Goal: Communication & Community: Answer question/provide support

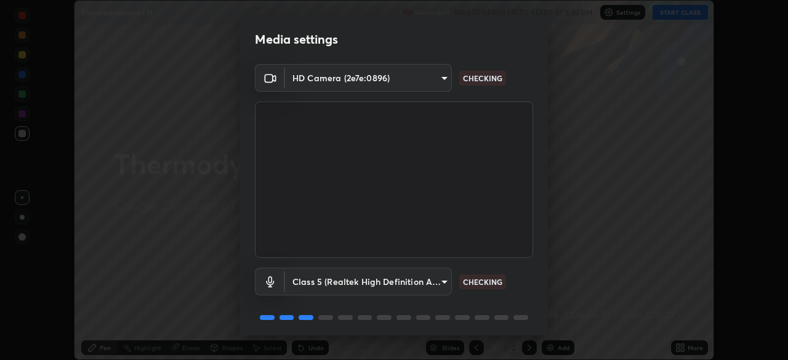
scroll to position [44, 0]
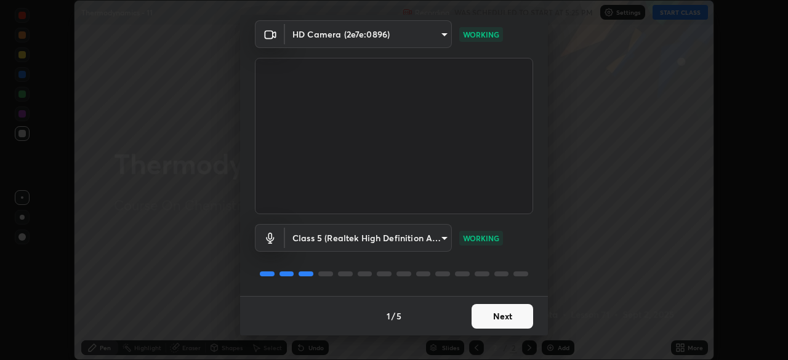
click at [507, 314] on button "Next" at bounding box center [502, 316] width 62 height 25
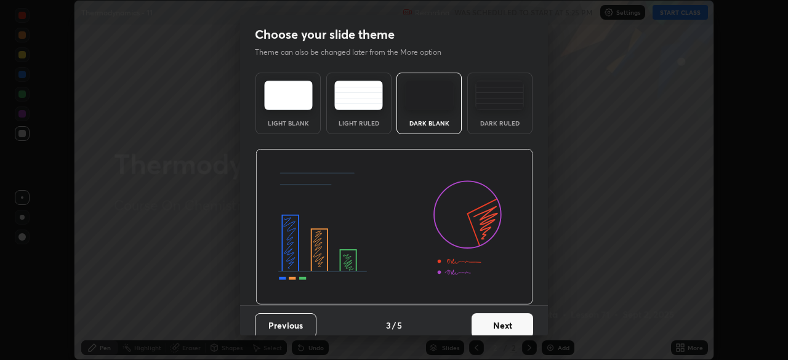
click at [508, 316] on button "Next" at bounding box center [502, 325] width 62 height 25
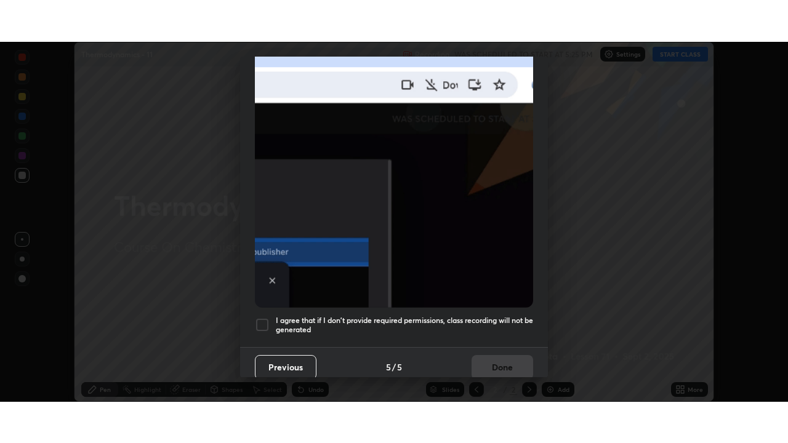
scroll to position [295, 0]
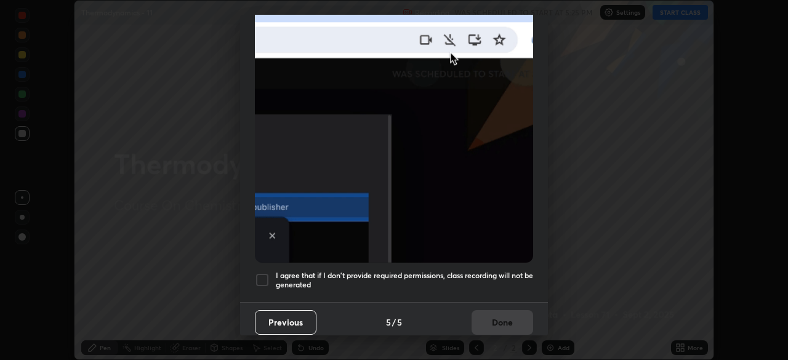
click at [478, 271] on h5 "I agree that if I don't provide required permissions, class recording will not …" at bounding box center [404, 280] width 257 height 19
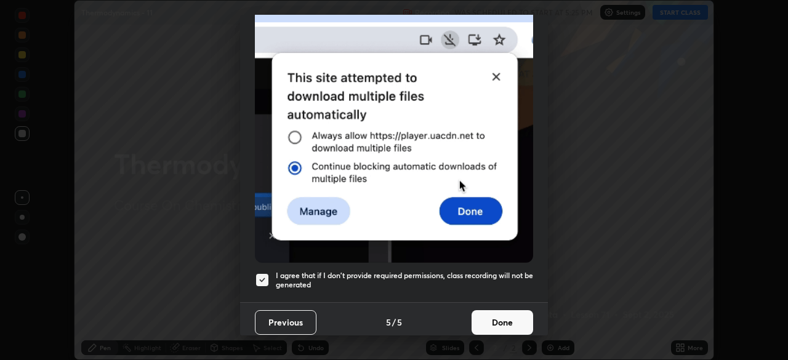
click at [496, 313] on button "Done" at bounding box center [502, 322] width 62 height 25
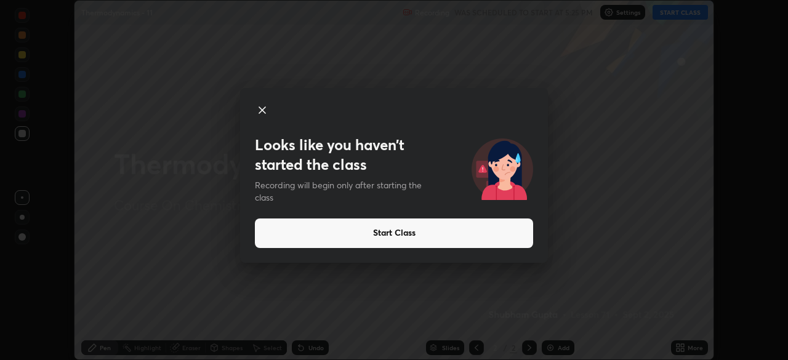
click at [262, 109] on icon at bounding box center [262, 110] width 6 height 6
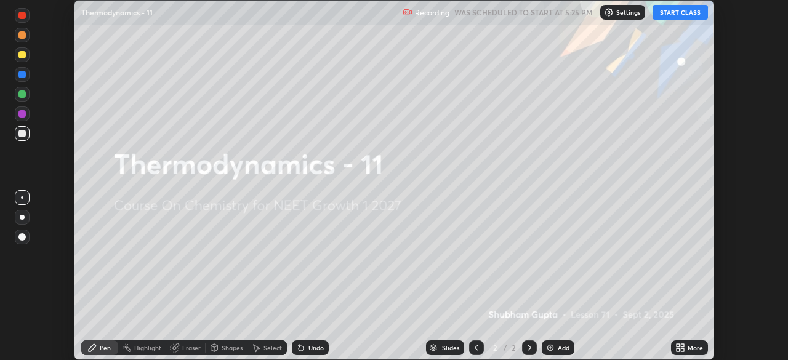
click at [663, 14] on button "START CLASS" at bounding box center [679, 12] width 55 height 15
click at [558, 347] on div "Add" at bounding box center [564, 348] width 12 height 6
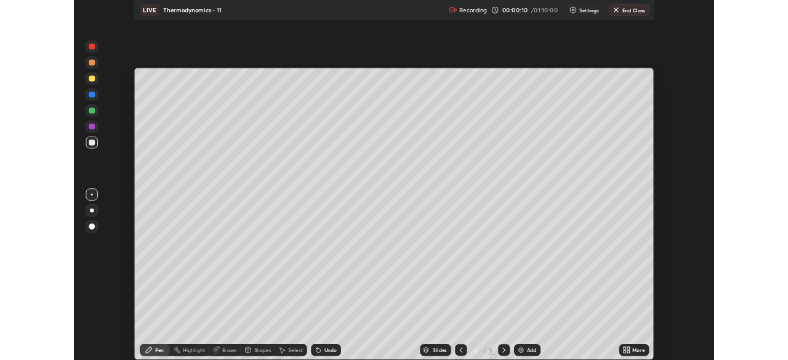
scroll to position [443, 788]
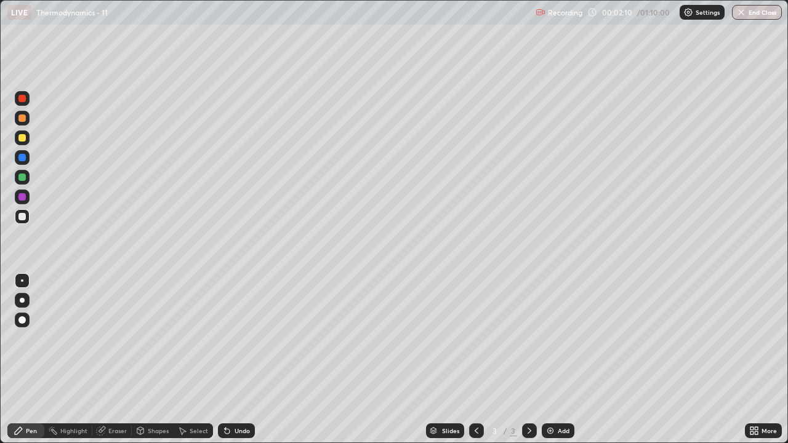
click at [22, 300] on div at bounding box center [22, 300] width 5 height 5
click at [23, 138] on div at bounding box center [21, 137] width 7 height 7
click at [22, 156] on div at bounding box center [21, 157] width 7 height 7
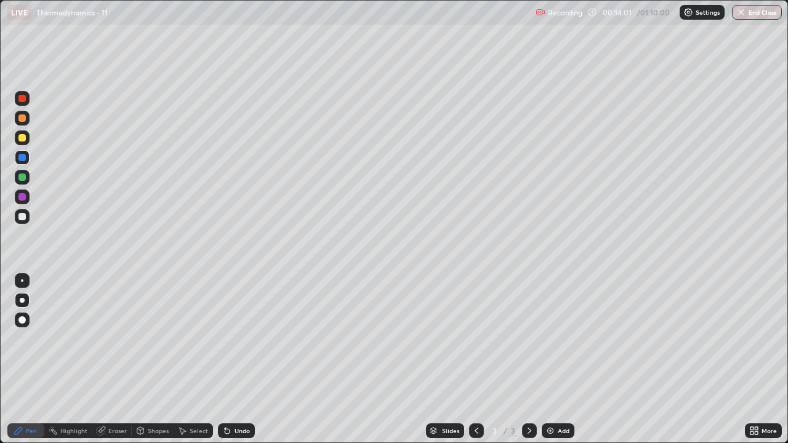
click at [28, 197] on div at bounding box center [22, 197] width 15 height 15
click at [553, 359] on img at bounding box center [550, 431] width 10 height 10
click at [22, 217] on div at bounding box center [21, 216] width 7 height 7
click at [23, 216] on div at bounding box center [21, 216] width 7 height 7
click at [20, 214] on div at bounding box center [21, 216] width 7 height 7
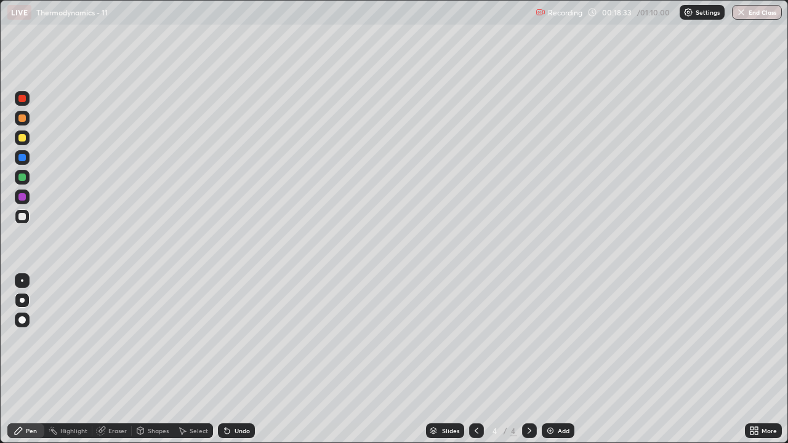
click at [21, 178] on div at bounding box center [21, 177] width 7 height 7
click at [17, 154] on div at bounding box center [22, 157] width 15 height 15
click at [20, 214] on div at bounding box center [21, 216] width 7 height 7
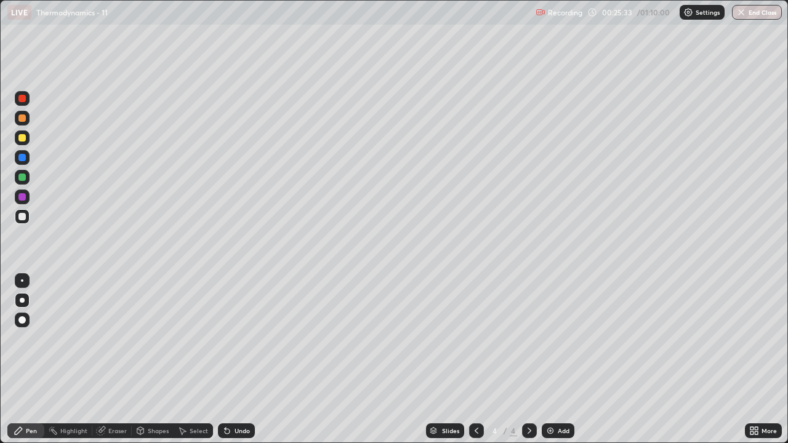
click at [554, 359] on img at bounding box center [550, 431] width 10 height 10
click at [19, 216] on div at bounding box center [21, 216] width 7 height 7
click at [241, 359] on div "Undo" at bounding box center [242, 431] width 15 height 6
click at [22, 198] on div at bounding box center [21, 196] width 7 height 7
click at [22, 140] on div at bounding box center [21, 137] width 7 height 7
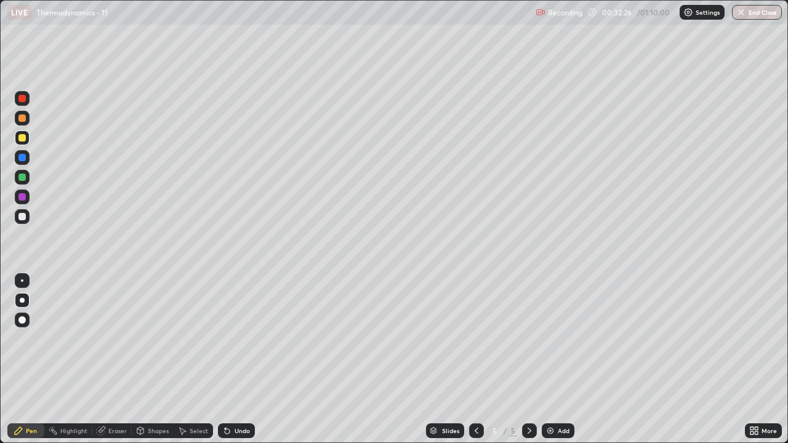
click at [556, 359] on div "Add" at bounding box center [558, 430] width 33 height 15
click at [23, 219] on div at bounding box center [21, 216] width 7 height 7
click at [153, 359] on div "Shapes" at bounding box center [158, 431] width 21 height 6
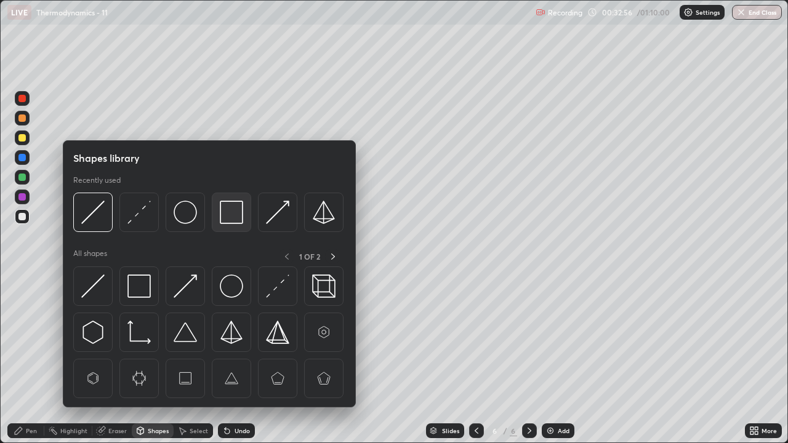
click at [233, 213] on img at bounding box center [231, 212] width 23 height 23
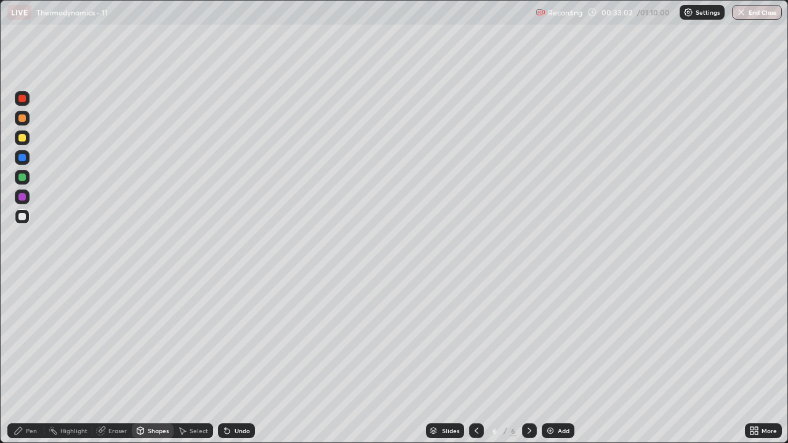
click at [30, 359] on div "Pen" at bounding box center [31, 431] width 11 height 6
click at [22, 359] on div "Pen" at bounding box center [25, 430] width 37 height 15
click at [21, 197] on div at bounding box center [21, 196] width 7 height 7
click at [23, 138] on div at bounding box center [21, 137] width 7 height 7
click at [23, 201] on div at bounding box center [22, 197] width 15 height 15
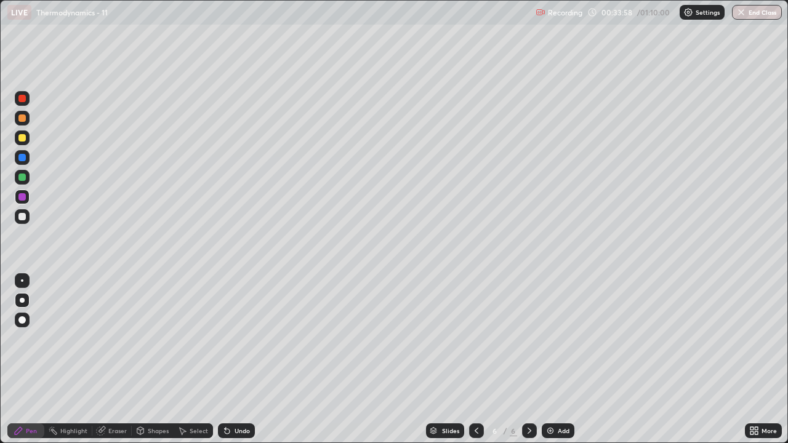
click at [16, 140] on div at bounding box center [22, 137] width 15 height 15
click at [22, 158] on div at bounding box center [21, 157] width 7 height 7
click at [23, 183] on div at bounding box center [22, 177] width 15 height 15
click at [550, 359] on img at bounding box center [550, 431] width 10 height 10
click at [22, 140] on div at bounding box center [21, 137] width 7 height 7
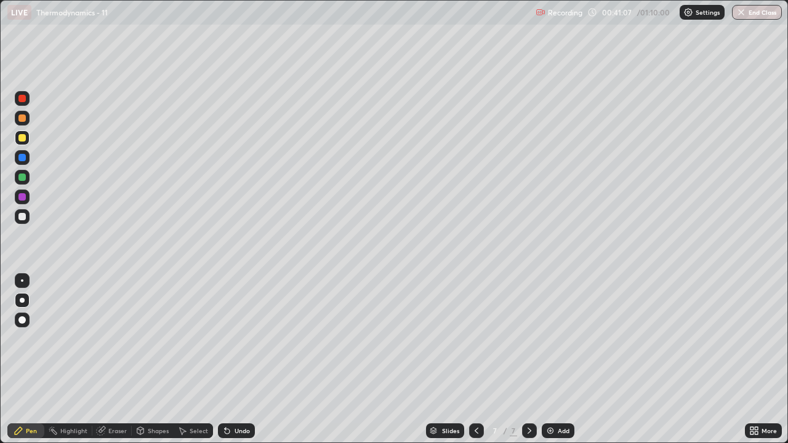
click at [23, 138] on div at bounding box center [21, 137] width 7 height 7
click at [22, 144] on div at bounding box center [22, 137] width 15 height 15
click at [15, 217] on div at bounding box center [22, 216] width 15 height 15
click at [550, 359] on img at bounding box center [550, 431] width 10 height 10
click at [22, 220] on div at bounding box center [21, 216] width 7 height 7
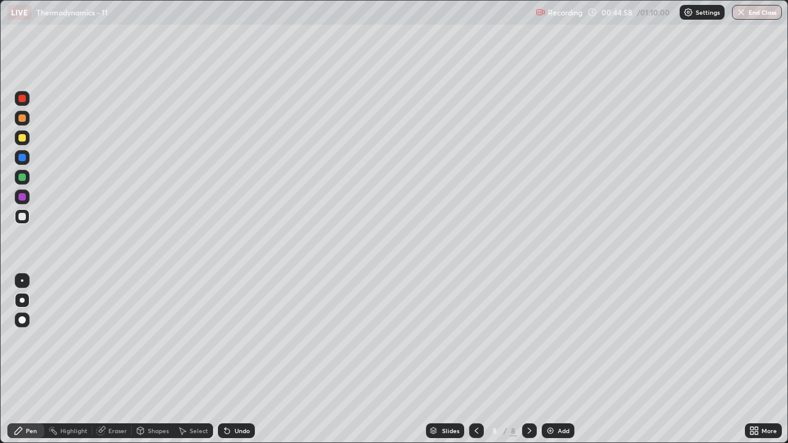
click at [19, 218] on div at bounding box center [21, 216] width 7 height 7
click at [25, 140] on div at bounding box center [21, 137] width 7 height 7
click at [22, 140] on div at bounding box center [21, 137] width 7 height 7
click at [23, 219] on div at bounding box center [21, 216] width 7 height 7
click at [20, 197] on div at bounding box center [21, 196] width 7 height 7
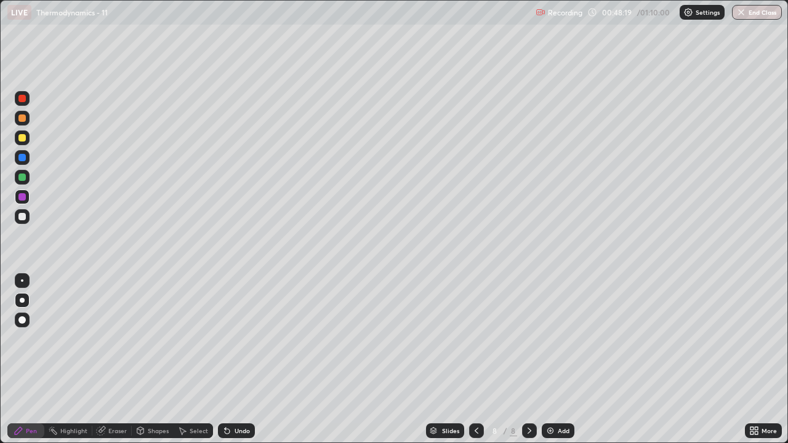
click at [18, 179] on div at bounding box center [21, 177] width 7 height 7
click at [21, 219] on div at bounding box center [21, 216] width 7 height 7
click at [22, 214] on div at bounding box center [21, 216] width 7 height 7
click at [19, 142] on div at bounding box center [22, 137] width 15 height 15
click at [23, 159] on div at bounding box center [21, 157] width 7 height 7
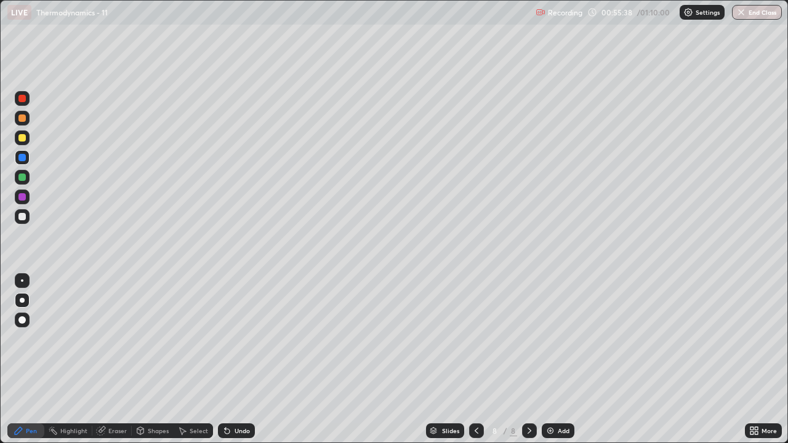
click at [21, 119] on div at bounding box center [21, 117] width 7 height 7
click at [238, 359] on div "Undo" at bounding box center [236, 430] width 37 height 15
click at [240, 359] on div "Undo" at bounding box center [242, 431] width 15 height 6
click at [238, 359] on div "Undo" at bounding box center [242, 431] width 15 height 6
click at [23, 156] on div at bounding box center [21, 157] width 7 height 7
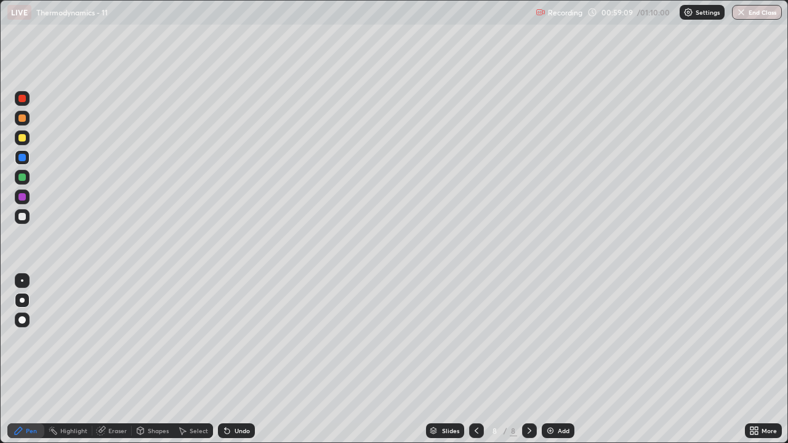
click at [553, 359] on img at bounding box center [550, 431] width 10 height 10
click at [20, 216] on div at bounding box center [21, 216] width 7 height 7
click at [479, 359] on div at bounding box center [476, 431] width 15 height 25
click at [529, 359] on icon at bounding box center [529, 431] width 10 height 10
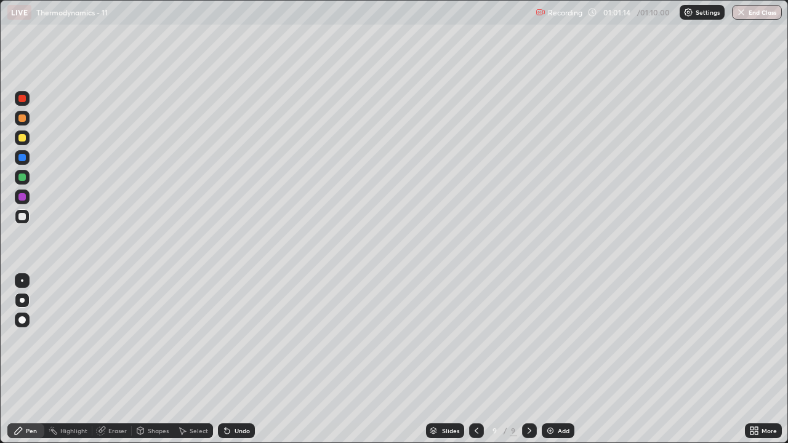
click at [474, 359] on icon at bounding box center [476, 431] width 10 height 10
click at [529, 359] on icon at bounding box center [529, 431] width 10 height 10
click at [475, 359] on icon at bounding box center [476, 431] width 10 height 10
click at [474, 359] on icon at bounding box center [476, 431] width 10 height 10
click at [528, 359] on icon at bounding box center [529, 431] width 10 height 10
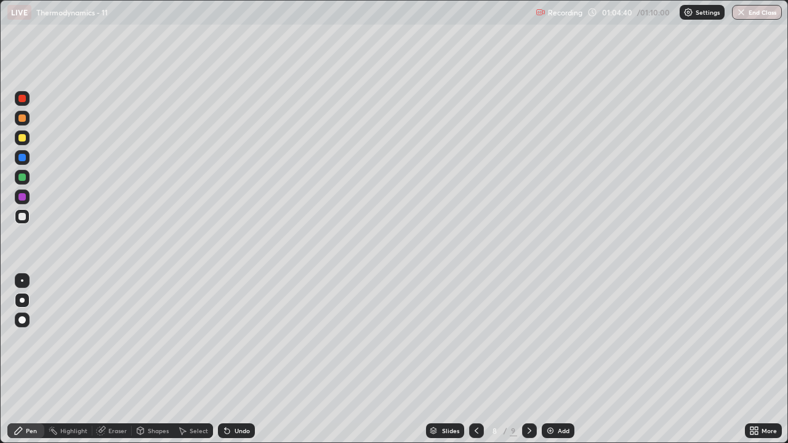
click at [529, 359] on div at bounding box center [529, 430] width 15 height 15
click at [553, 359] on img at bounding box center [550, 431] width 10 height 10
click at [21, 217] on div at bounding box center [21, 216] width 7 height 7
click at [20, 215] on div at bounding box center [21, 216] width 7 height 7
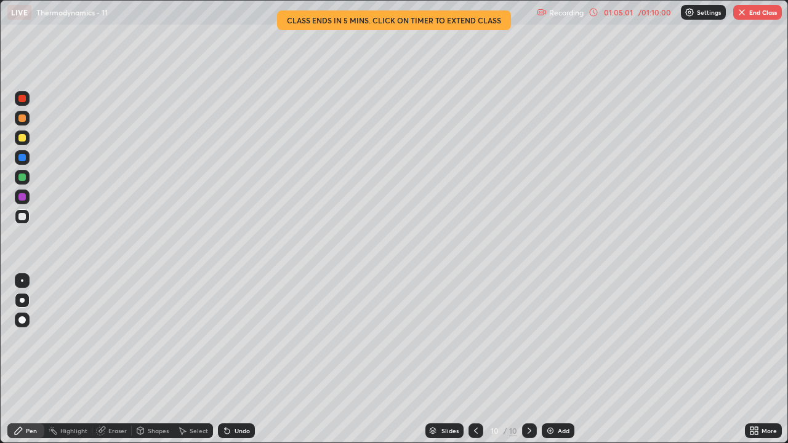
click at [602, 14] on div "01:05:01" at bounding box center [618, 12] width 34 height 7
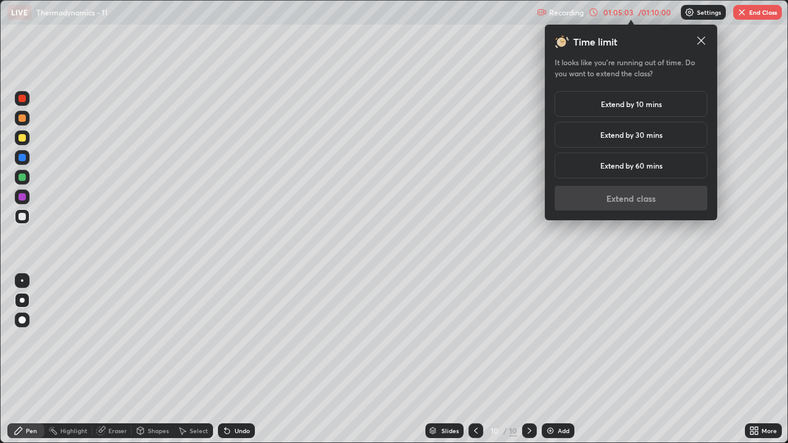
click at [630, 107] on h5 "Extend by 10 mins" at bounding box center [631, 103] width 61 height 11
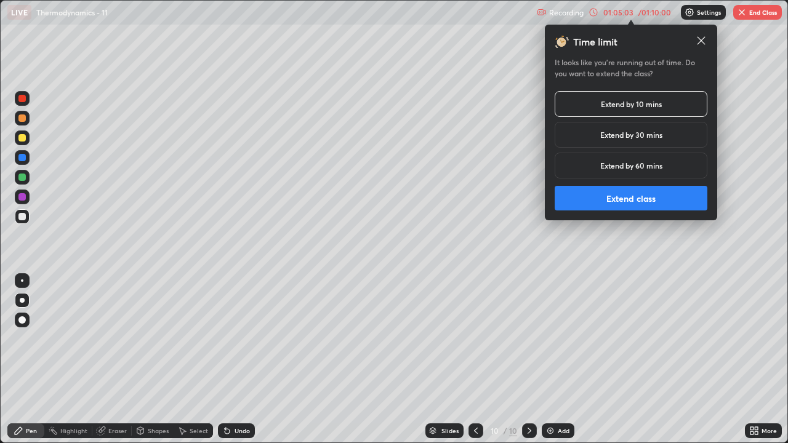
click at [649, 189] on button "Extend class" at bounding box center [631, 198] width 153 height 25
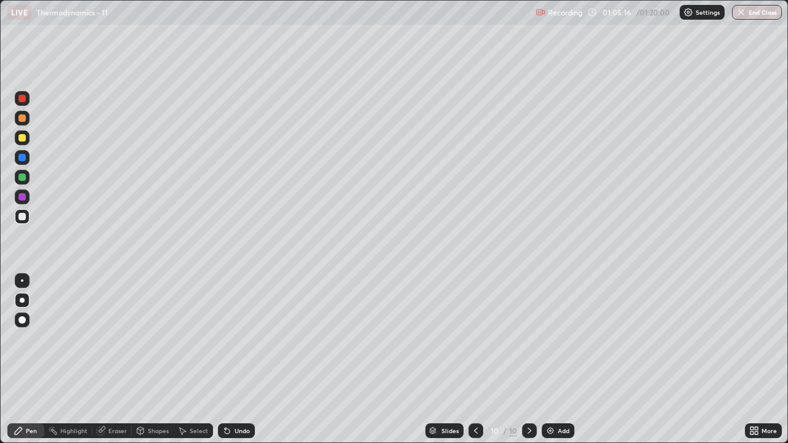
click at [154, 359] on div "Shapes" at bounding box center [158, 431] width 21 height 6
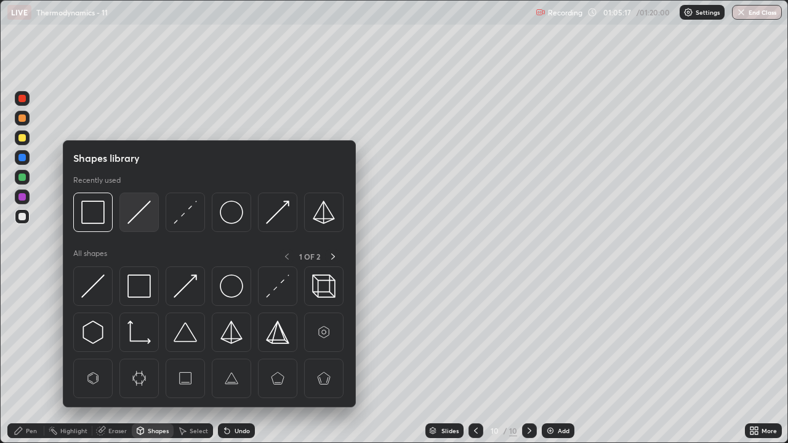
click at [134, 216] on img at bounding box center [138, 212] width 23 height 23
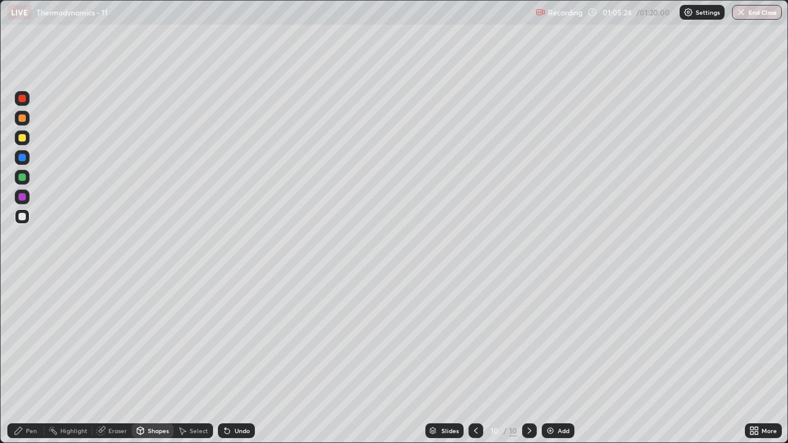
click at [22, 138] on div at bounding box center [21, 137] width 7 height 7
click at [20, 139] on div at bounding box center [21, 137] width 7 height 7
click at [31, 359] on div "Pen" at bounding box center [25, 430] width 37 height 15
click at [552, 359] on img at bounding box center [550, 431] width 10 height 10
click at [21, 218] on div at bounding box center [21, 216] width 7 height 7
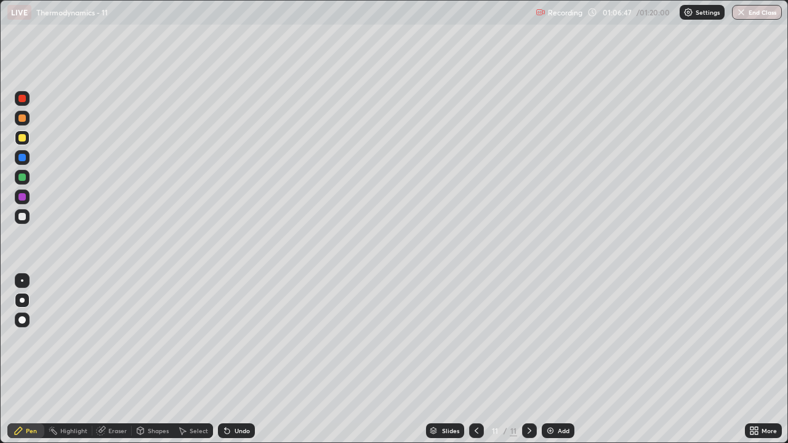
click at [19, 217] on div at bounding box center [21, 216] width 7 height 7
click at [151, 359] on div "Shapes" at bounding box center [158, 431] width 21 height 6
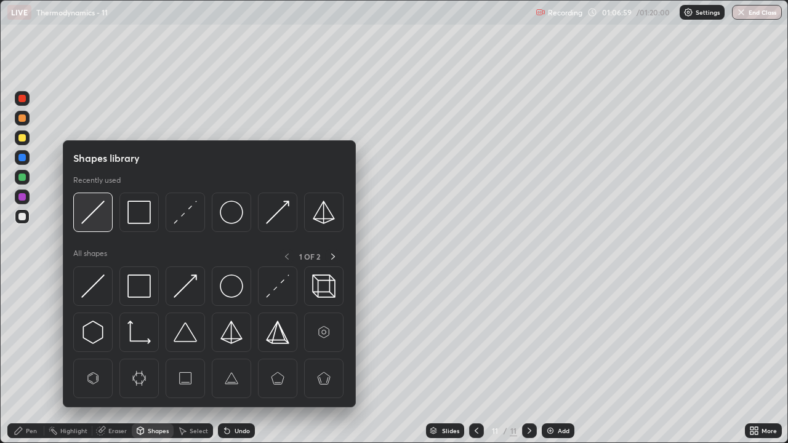
click at [99, 215] on img at bounding box center [92, 212] width 23 height 23
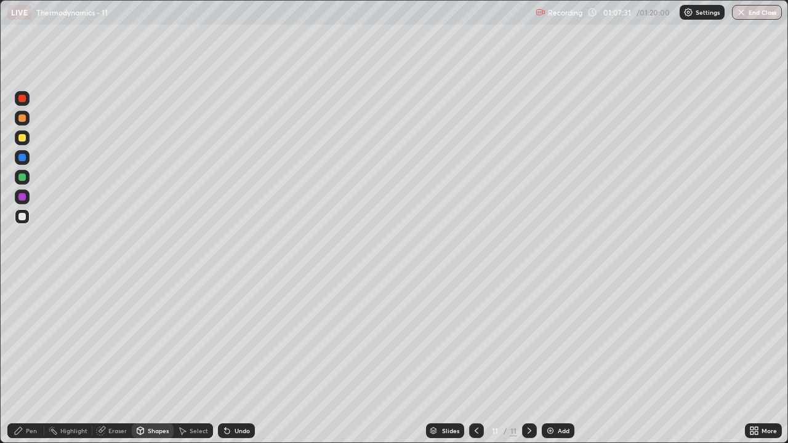
click at [21, 137] on div at bounding box center [21, 137] width 7 height 7
click at [20, 140] on div at bounding box center [21, 137] width 7 height 7
click at [31, 359] on div "Pen" at bounding box center [31, 431] width 11 height 6
click at [112, 359] on div "Eraser" at bounding box center [117, 431] width 18 height 6
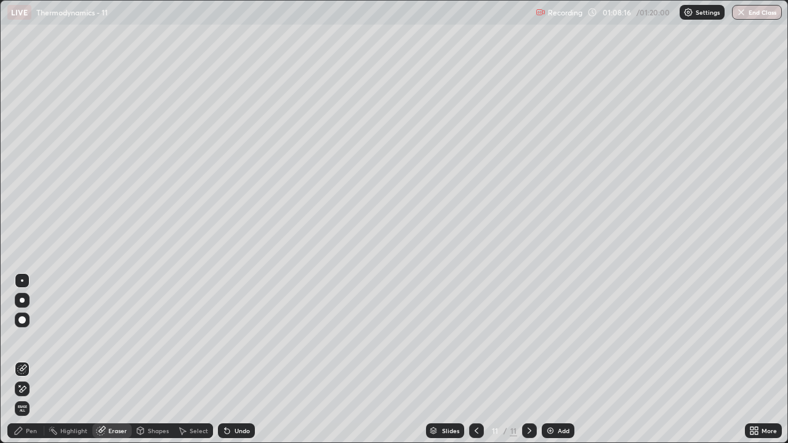
click at [23, 359] on icon at bounding box center [22, 389] width 10 height 10
click at [23, 359] on div "Pen" at bounding box center [25, 430] width 37 height 15
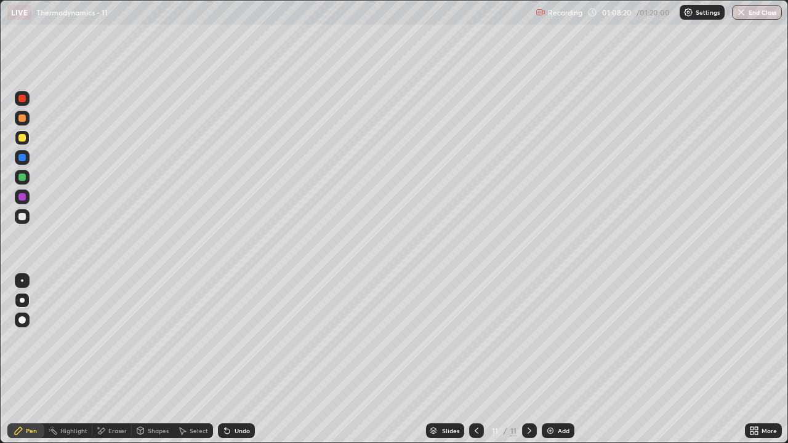
click at [20, 196] on div at bounding box center [21, 196] width 7 height 7
click at [21, 159] on div at bounding box center [21, 157] width 7 height 7
click at [151, 359] on div "Shapes" at bounding box center [153, 430] width 42 height 15
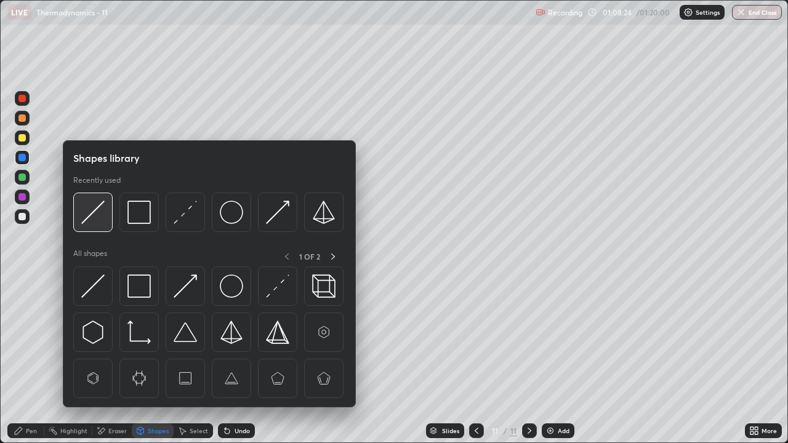
click at [98, 216] on img at bounding box center [92, 212] width 23 height 23
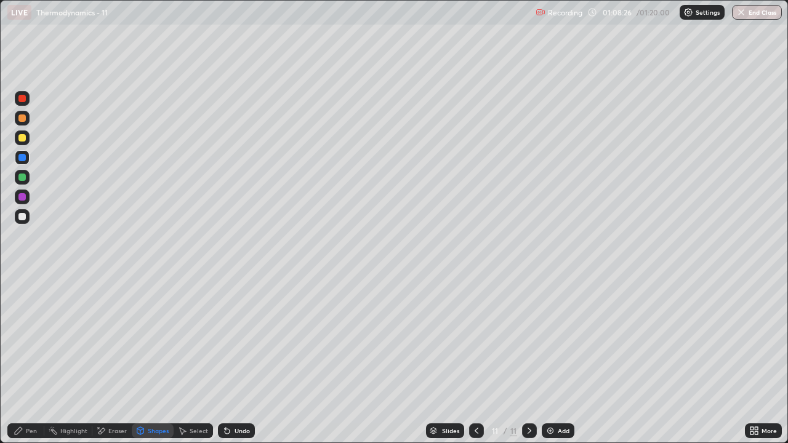
click at [22, 197] on div at bounding box center [21, 196] width 7 height 7
click at [230, 359] on div "Undo" at bounding box center [236, 430] width 37 height 15
click at [32, 359] on div "Pen" at bounding box center [31, 431] width 11 height 6
click at [475, 359] on icon at bounding box center [476, 431] width 10 height 10
click at [524, 359] on icon at bounding box center [529, 431] width 10 height 10
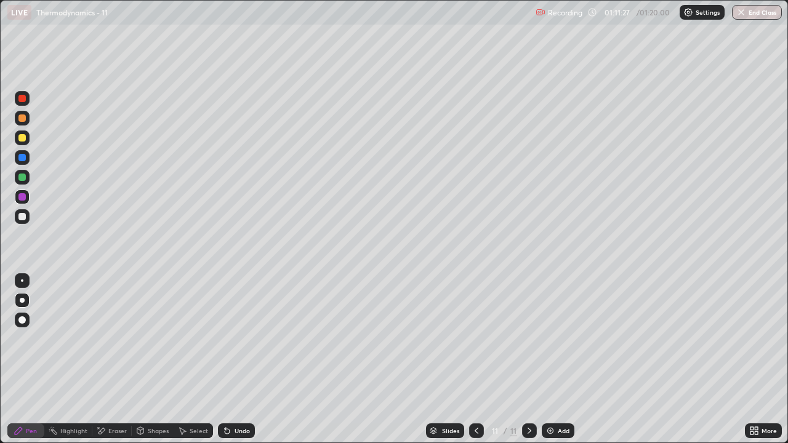
click at [17, 143] on div at bounding box center [22, 137] width 15 height 15
click at [18, 141] on div at bounding box center [22, 137] width 15 height 15
click at [18, 178] on div at bounding box center [21, 177] width 7 height 7
click at [22, 159] on div at bounding box center [21, 157] width 7 height 7
click at [299, 359] on div "Slides 11 / 11 Add" at bounding box center [500, 431] width 490 height 25
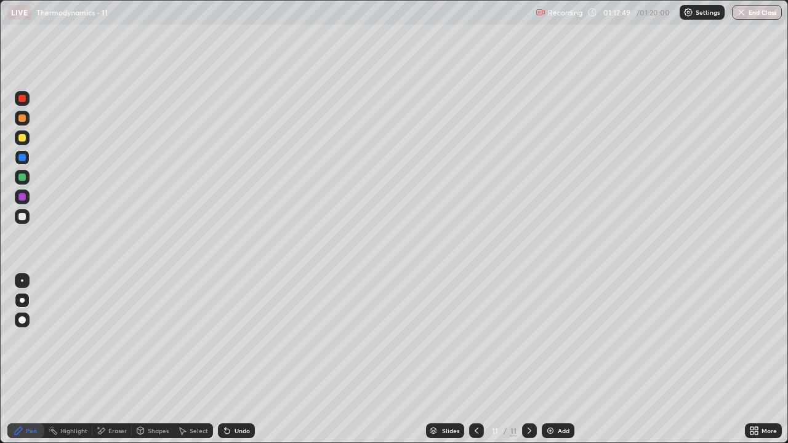
click at [22, 100] on div at bounding box center [21, 98] width 7 height 7
click at [475, 359] on icon at bounding box center [476, 431] width 10 height 10
click at [529, 359] on icon at bounding box center [529, 431] width 10 height 10
click at [526, 359] on div at bounding box center [529, 430] width 15 height 15
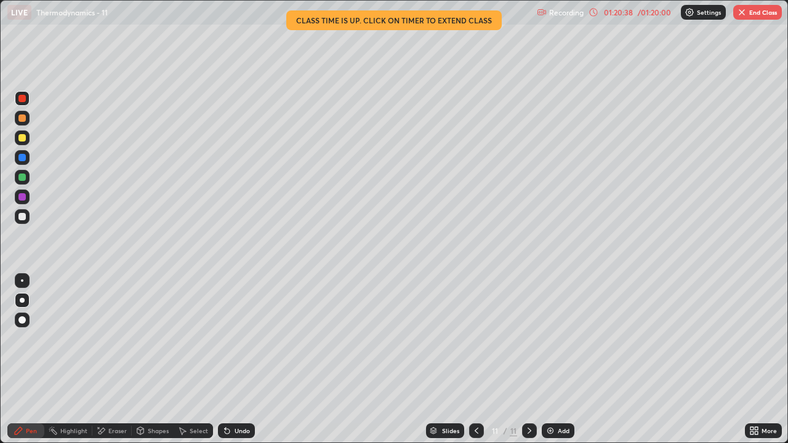
click at [755, 11] on button "End Class" at bounding box center [757, 12] width 49 height 15
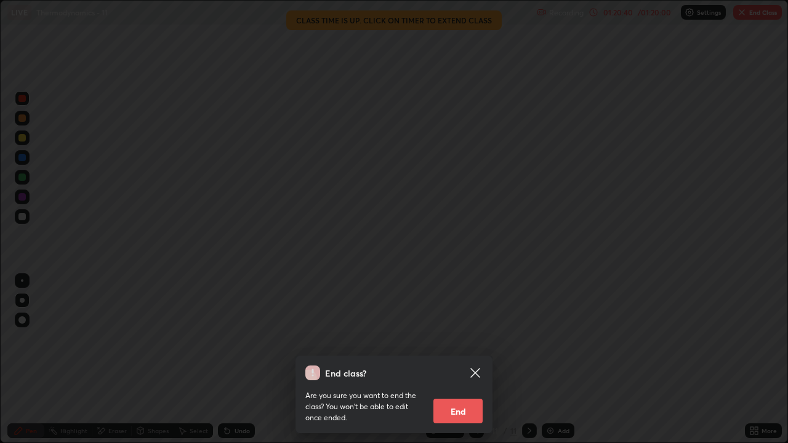
click at [453, 359] on button "End" at bounding box center [457, 411] width 49 height 25
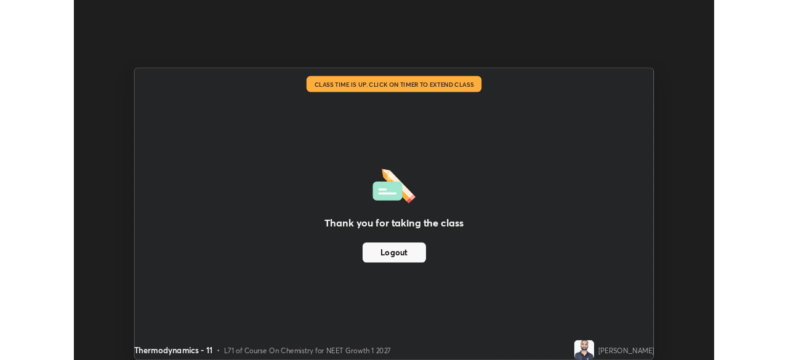
scroll to position [61192, 60764]
